Goal: Information Seeking & Learning: Find specific fact

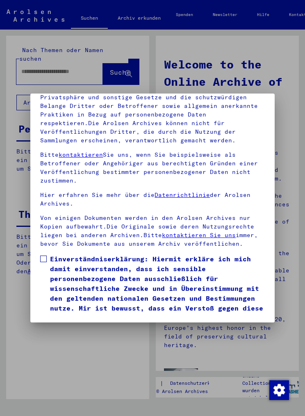
scroll to position [116, 0]
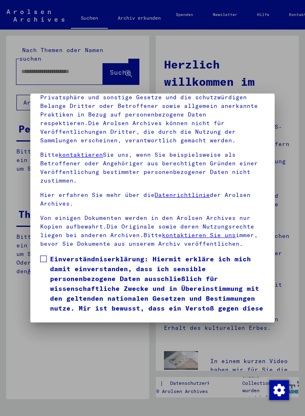
click at [47, 256] on span at bounding box center [43, 259] width 7 height 7
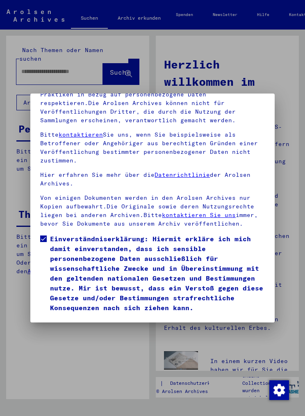
scroll to position [49, 0]
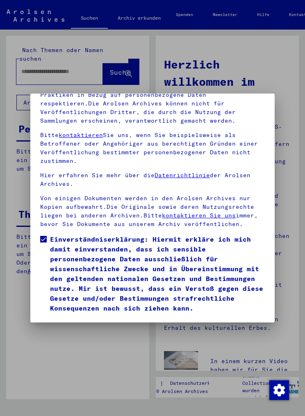
click at [70, 317] on button "Ich stimme zu" at bounding box center [71, 325] width 62 height 16
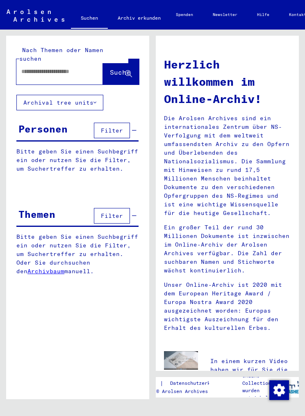
click at [50, 67] on input "text" at bounding box center [49, 71] width 57 height 9
type input "**********"
click at [128, 71] on icon at bounding box center [128, 74] width 7 height 7
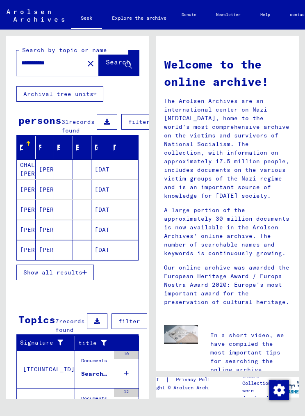
click at [77, 276] on button "Show all results" at bounding box center [55, 273] width 78 height 16
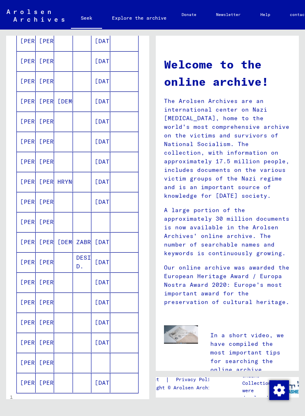
scroll to position [270, 0]
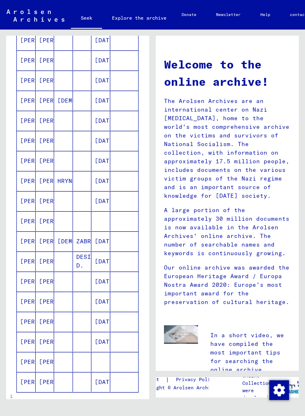
click at [46, 185] on font "[PERSON_NAME]" at bounding box center [63, 180] width 48 height 7
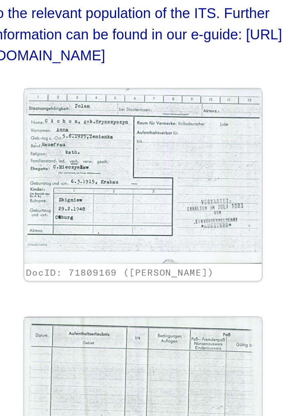
scroll to position [104, 0]
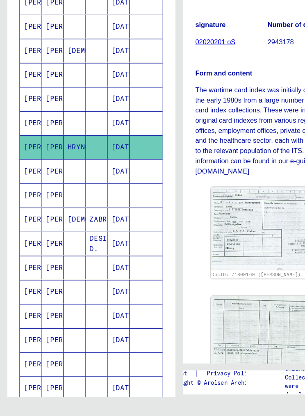
click at [51, 224] on font "[PERSON_NAME]" at bounding box center [63, 227] width 48 height 7
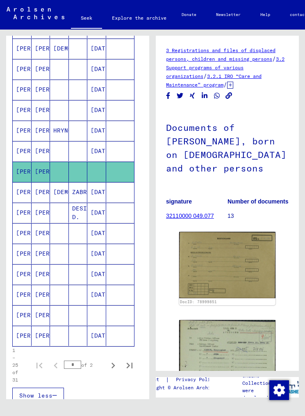
scroll to position [327, 4]
click at [38, 233] on mat-cell "[PERSON_NAME]" at bounding box center [41, 233] width 19 height 20
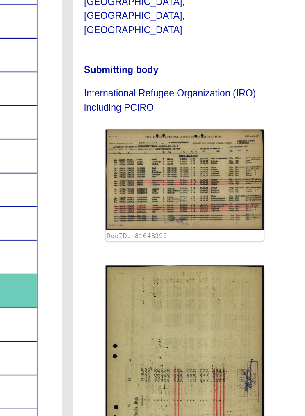
scroll to position [449, 3]
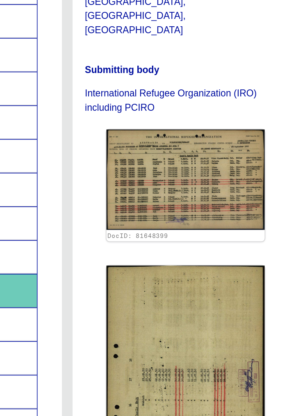
click at [177, 218] on img at bounding box center [225, 294] width 96 height 152
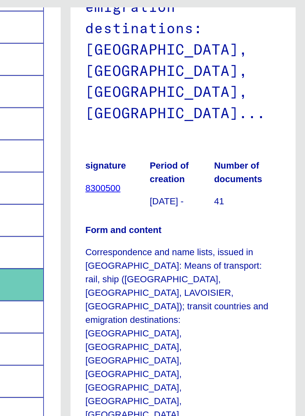
scroll to position [348, 0]
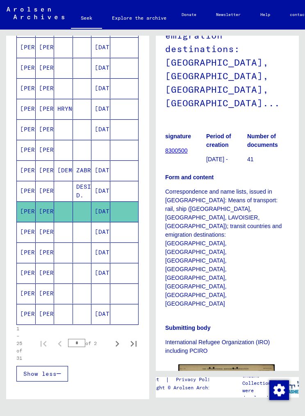
click at [46, 222] on mat-cell "[PERSON_NAME]" at bounding box center [45, 232] width 19 height 20
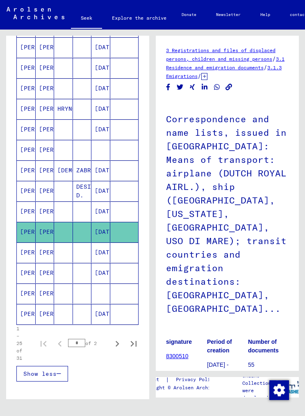
click at [101, 250] on font "[DATE]" at bounding box center [106, 252] width 22 height 7
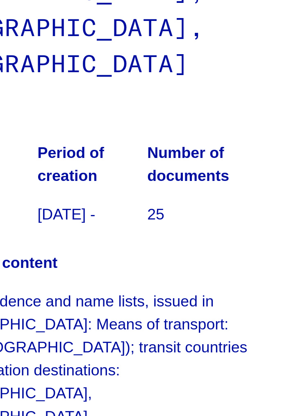
scroll to position [194, 31]
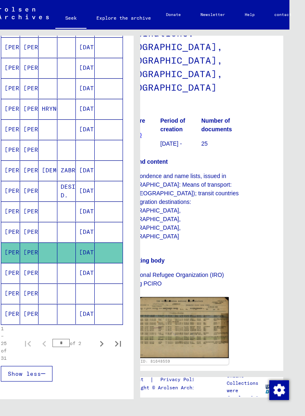
click at [26, 273] on font "[PERSON_NAME]" at bounding box center [47, 272] width 48 height 7
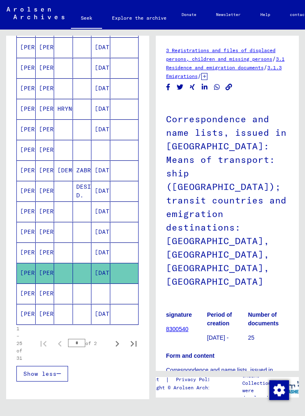
scroll to position [9, 0]
click at [43, 274] on font "[PERSON_NAME]" at bounding box center [63, 272] width 48 height 7
click at [102, 273] on font "[DATE]" at bounding box center [106, 272] width 22 height 7
click at [35, 277] on font "[PERSON_NAME]" at bounding box center [44, 273] width 48 height 9
click at [46, 280] on mat-cell "[PERSON_NAME]" at bounding box center [45, 273] width 19 height 20
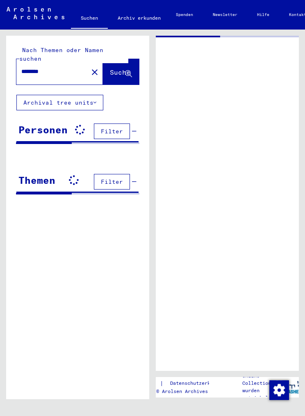
click at [58, 67] on input "********" at bounding box center [52, 71] width 62 height 9
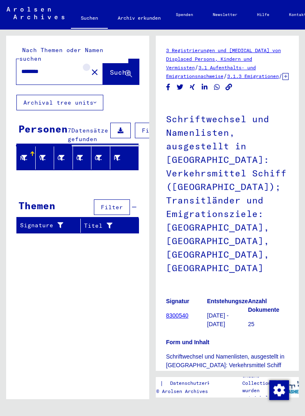
click at [90, 67] on mat-icon "close" at bounding box center [95, 72] width 10 height 10
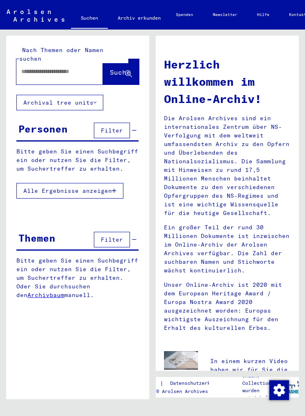
click at [41, 67] on input "text" at bounding box center [49, 71] width 57 height 9
type input "**********"
click at [115, 68] on span "Suche" at bounding box center [120, 72] width 21 height 8
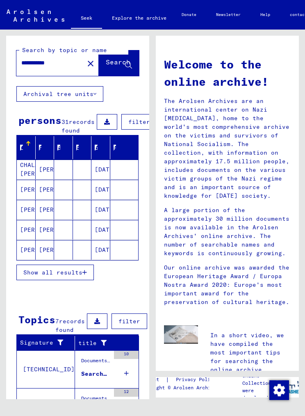
click at [67, 276] on font "Show all results" at bounding box center [52, 272] width 59 height 7
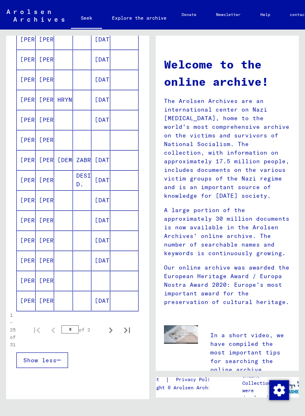
scroll to position [350, 0]
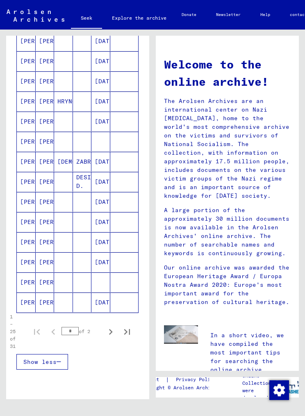
click at [42, 266] on font "[PERSON_NAME]" at bounding box center [63, 262] width 48 height 7
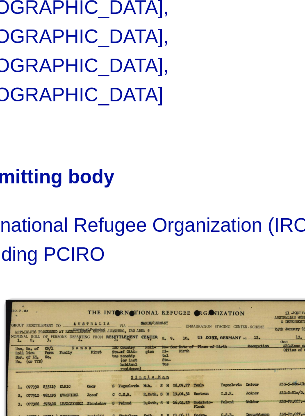
scroll to position [220, 0]
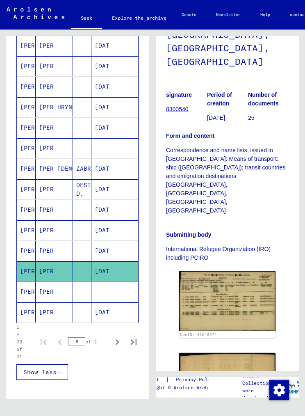
click at [48, 296] on font "[PERSON_NAME]" at bounding box center [63, 291] width 48 height 7
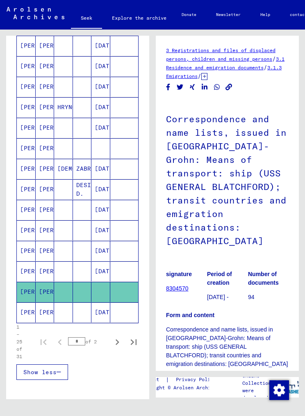
click at [114, 348] on icon "Next page" at bounding box center [117, 342] width 11 height 11
type input "*"
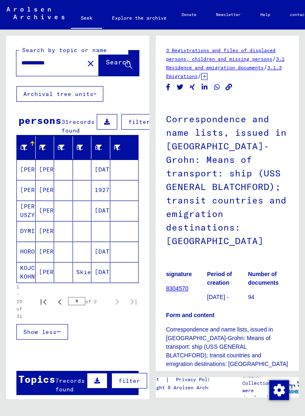
click at [94, 180] on mat-cell "[DATE]" at bounding box center [101, 170] width 19 height 20
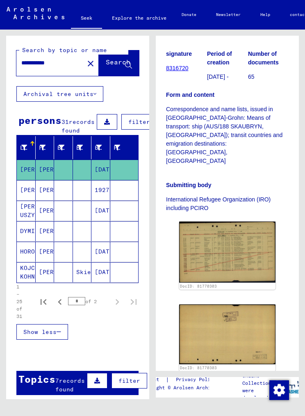
scroll to position [214, 3]
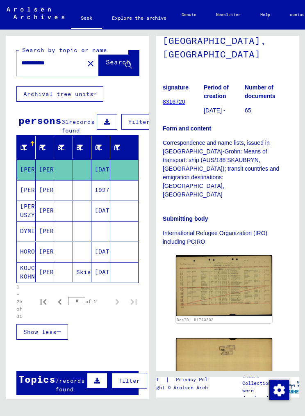
click at [225, 255] on img at bounding box center [224, 285] width 96 height 61
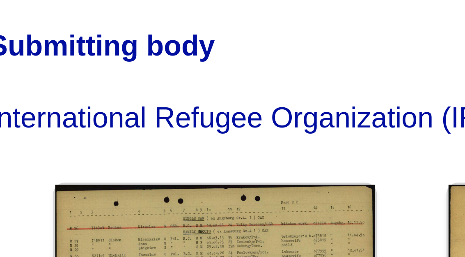
scroll to position [20, 7]
